Goal: Transaction & Acquisition: Purchase product/service

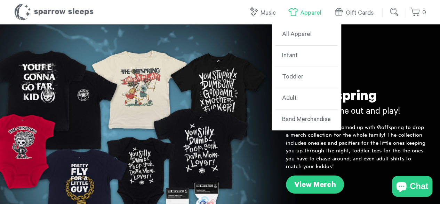
click at [320, 12] on link "Apparel" at bounding box center [306, 13] width 37 height 15
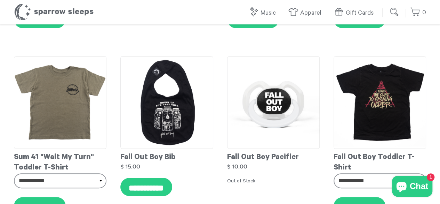
scroll to position [1325, 0]
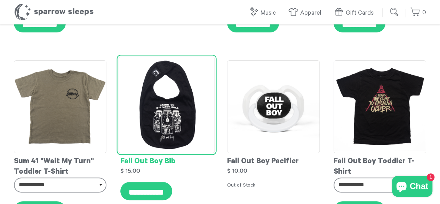
click at [167, 127] on img at bounding box center [167, 104] width 96 height 96
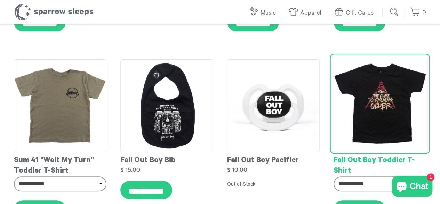
click at [387, 114] on img at bounding box center [380, 103] width 96 height 96
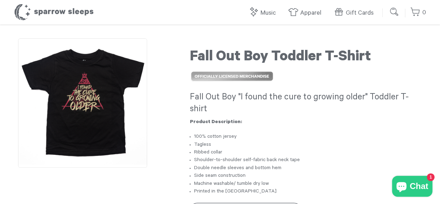
click at [85, 99] on img at bounding box center [82, 102] width 129 height 129
click at [137, 116] on img at bounding box center [82, 102] width 129 height 129
